Goal: Task Accomplishment & Management: Manage account settings

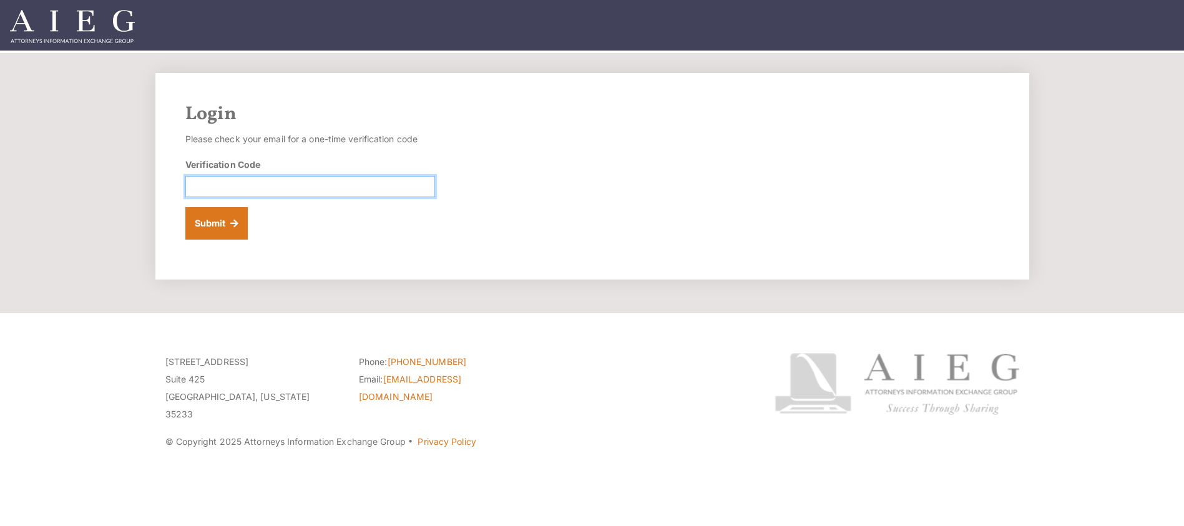
drag, startPoint x: 288, startPoint y: 186, endPoint x: 274, endPoint y: 195, distance: 17.1
click at [288, 187] on input "Verification Code" at bounding box center [310, 186] width 250 height 21
paste input "794527"
type input "794527"
click at [218, 221] on button "Submit" at bounding box center [216, 223] width 63 height 32
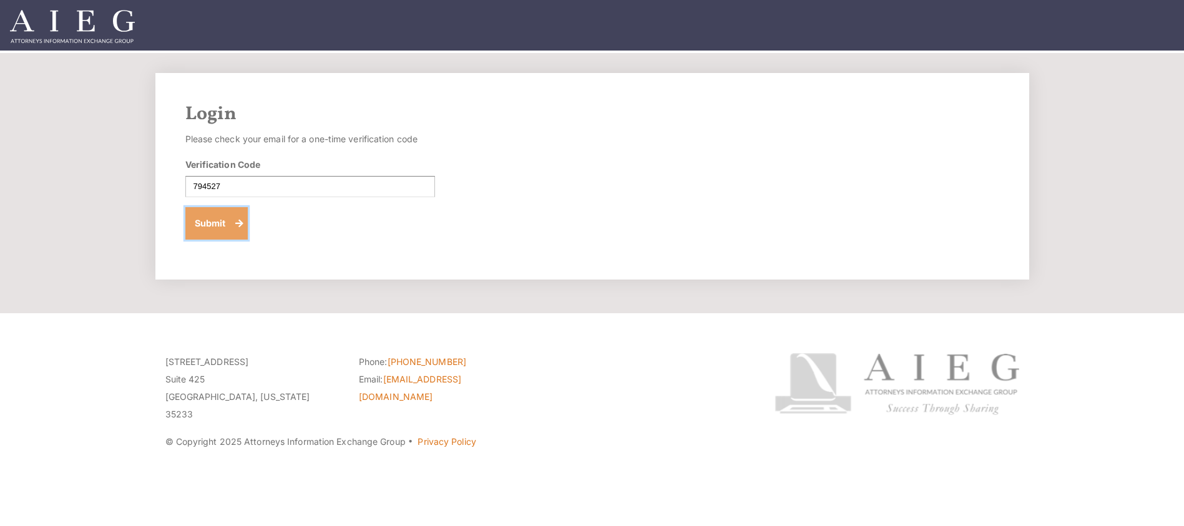
click at [218, 225] on button "Submit" at bounding box center [216, 223] width 63 height 32
click at [219, 219] on button "Submit" at bounding box center [216, 223] width 63 height 32
click at [624, 232] on div "Login Please check your email for a one-time verification code Verification Cod…" at bounding box center [592, 176] width 874 height 207
click at [112, 35] on img at bounding box center [72, 26] width 125 height 33
click at [346, 188] on input "Verification Code" at bounding box center [310, 186] width 250 height 21
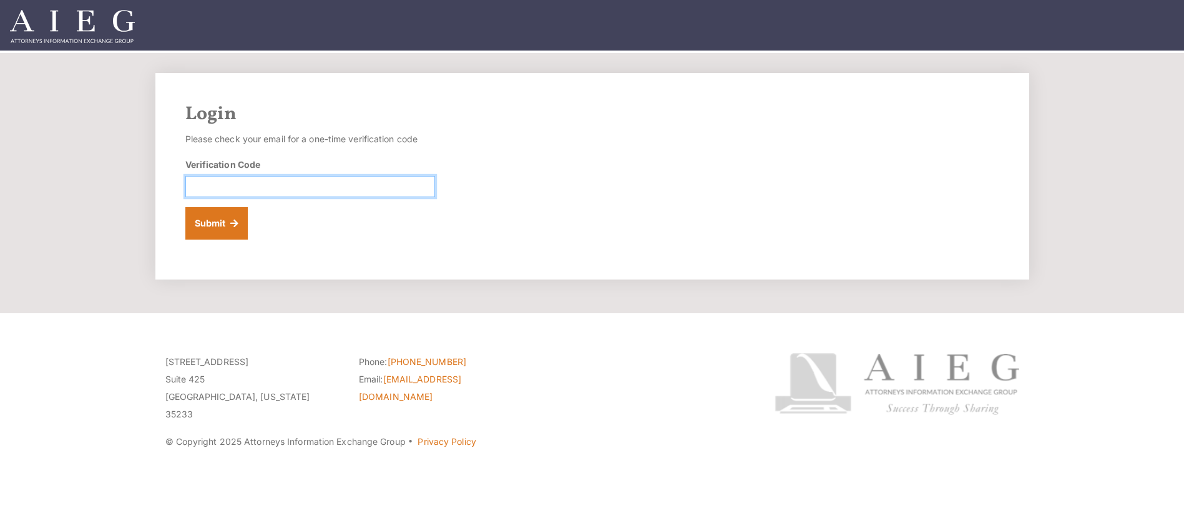
click at [312, 190] on input "Verification Code" at bounding box center [310, 186] width 250 height 21
paste input "314788"
type input "314788"
click at [210, 212] on button "Submit" at bounding box center [216, 223] width 63 height 32
